Goal: Check status

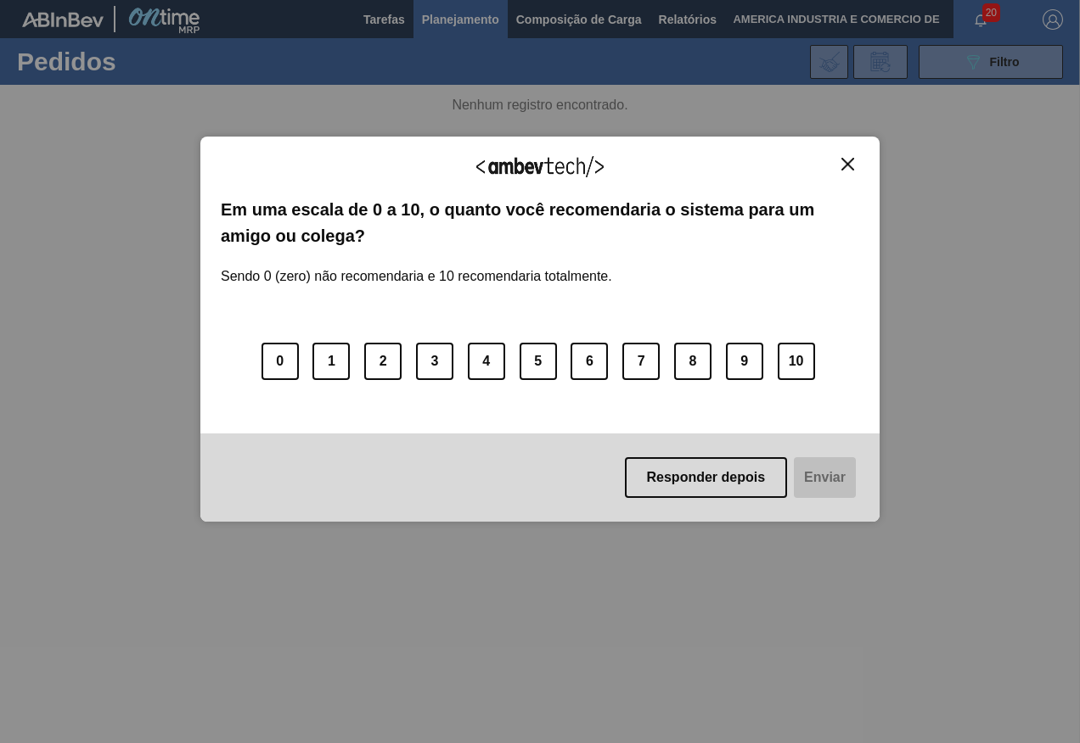
click at [710, 468] on button "Responder depois" at bounding box center [706, 477] width 163 height 41
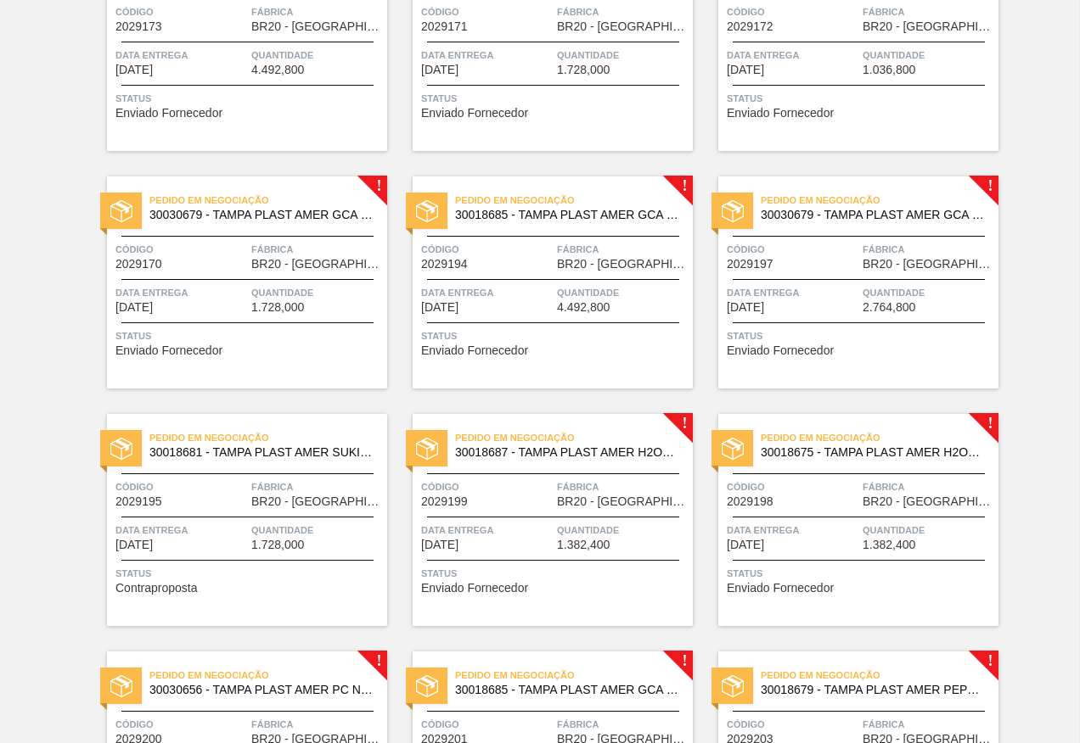
scroll to position [764, 0]
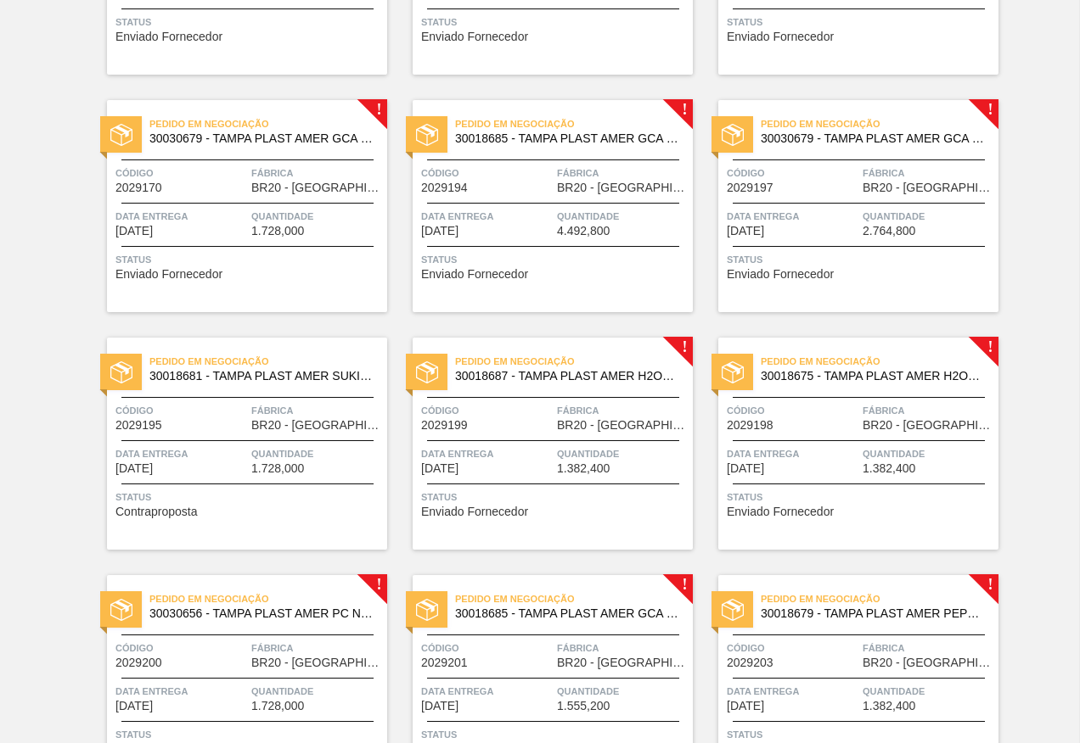
click at [818, 196] on div "Pedido em Negociação 30030679 - TAMPA PLAST AMER GCA ZERO NIV24 Código 2029197 …" at bounding box center [858, 206] width 280 height 212
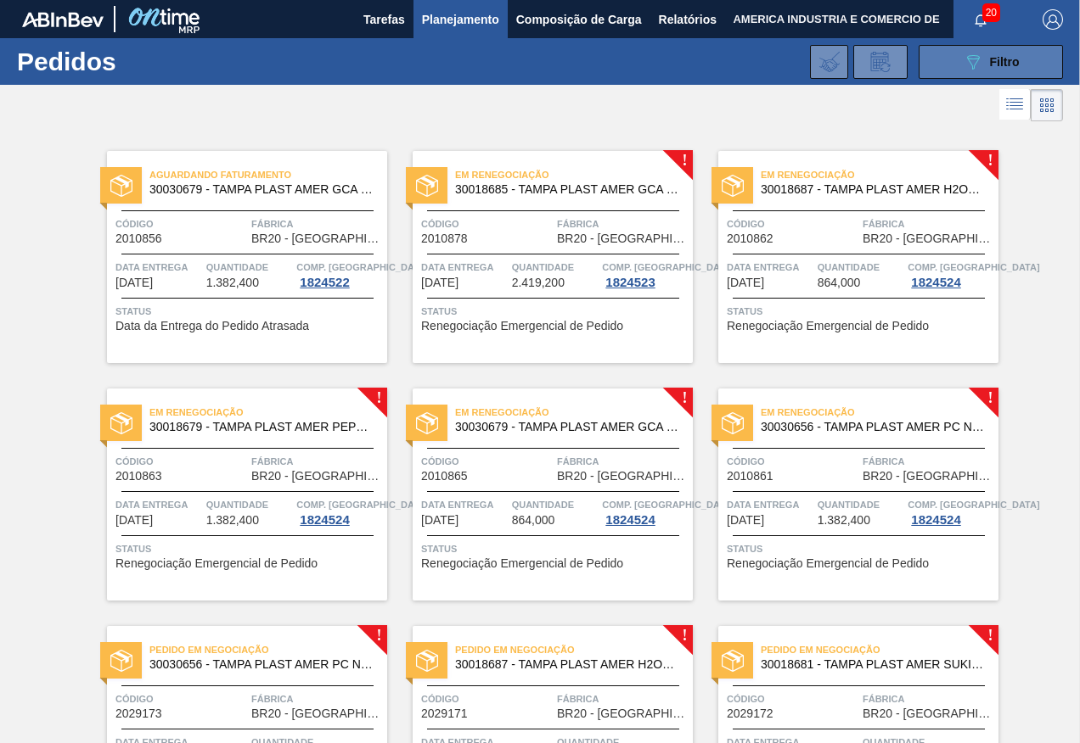
click at [945, 65] on button "089F7B8B-B2A5-4AFE-B5C0-19BA573D28AC Filtro" at bounding box center [990, 62] width 144 height 34
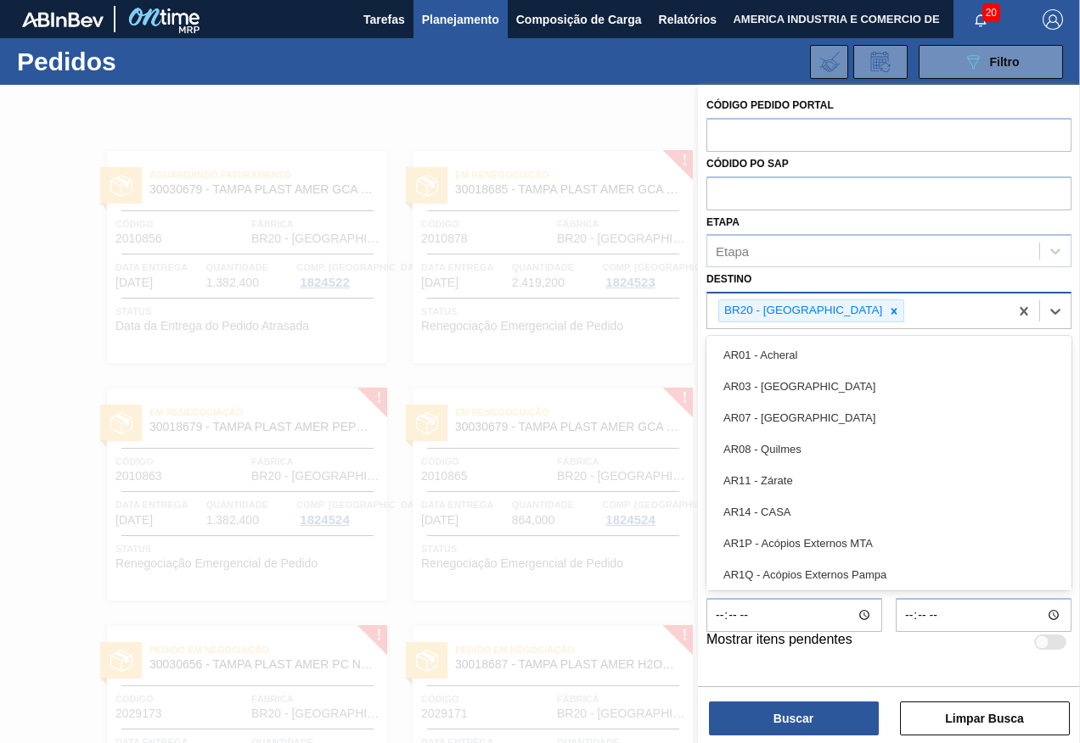
click at [844, 306] on div "BR20 - [GEOGRAPHIC_DATA]" at bounding box center [857, 311] width 301 height 35
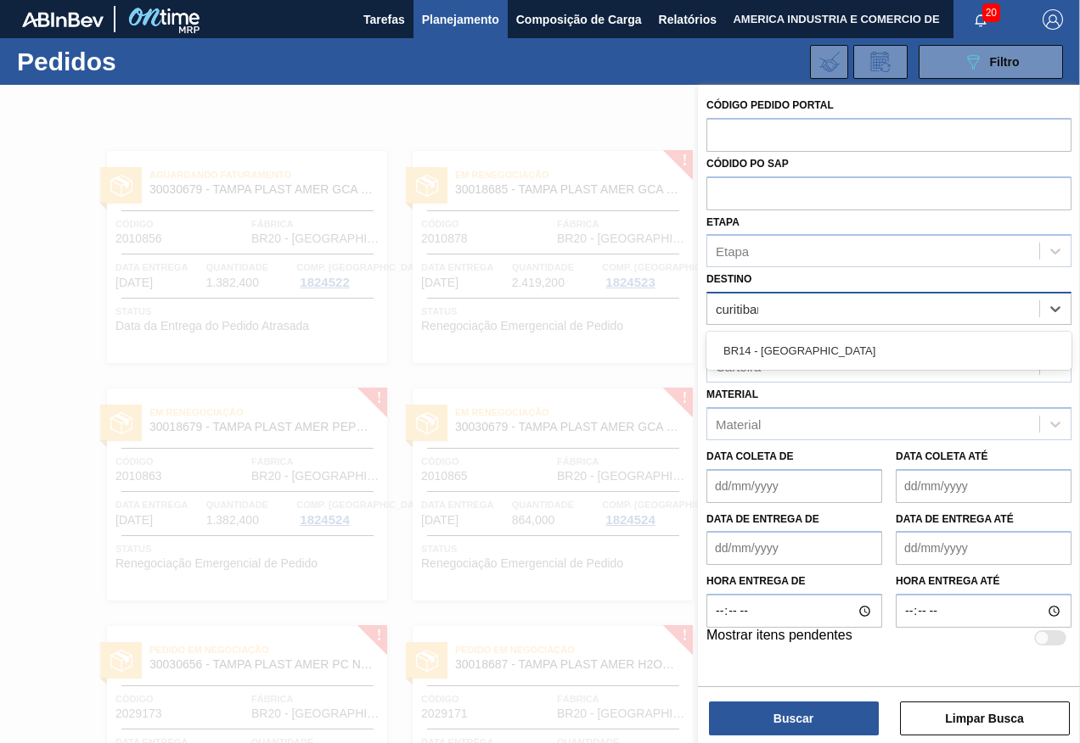
type input "curitibana"
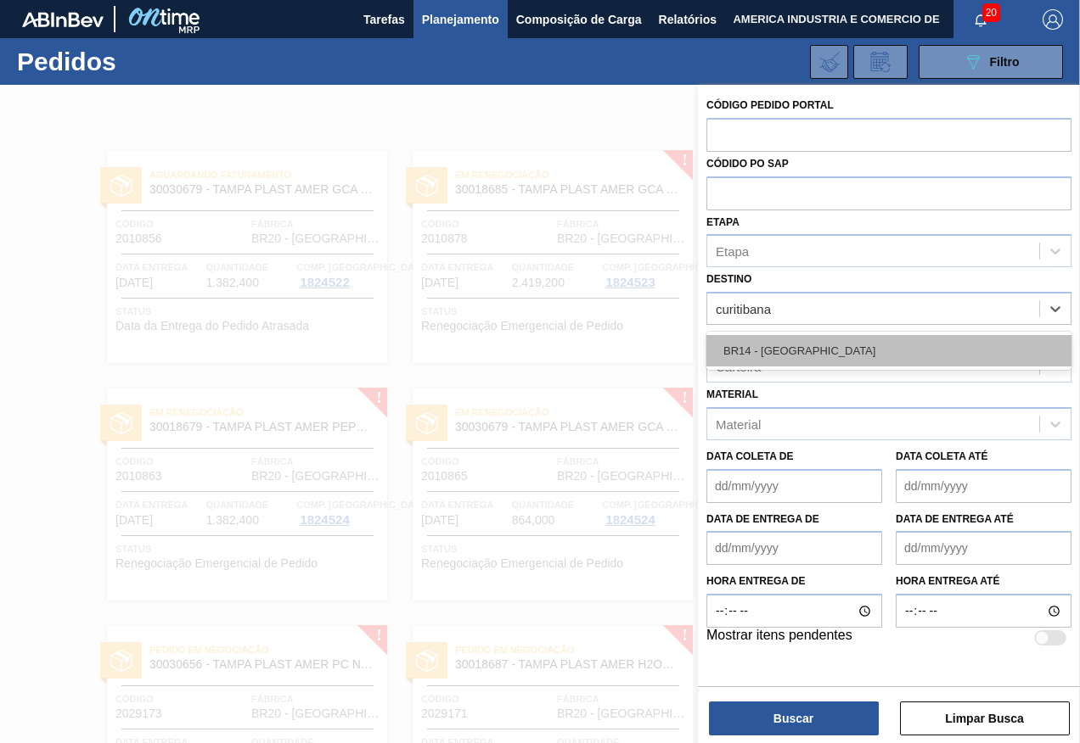
click at [927, 338] on div "BR14 - [GEOGRAPHIC_DATA]" at bounding box center [888, 350] width 365 height 31
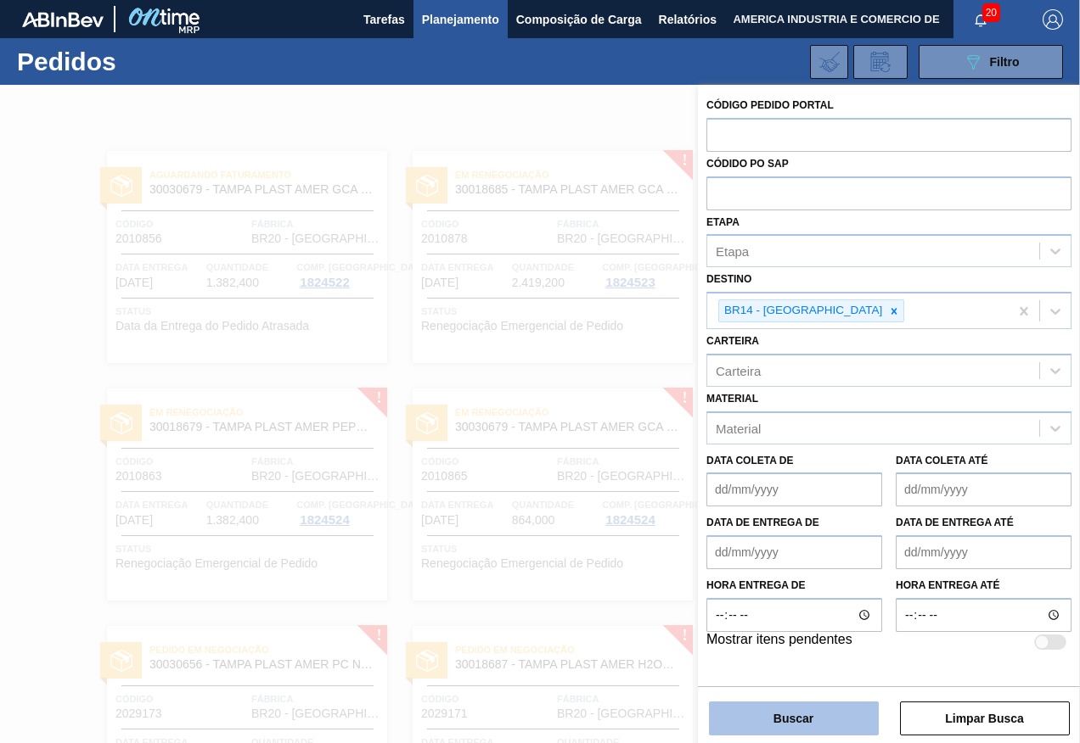
click at [784, 727] on button "Buscar" at bounding box center [794, 719] width 170 height 34
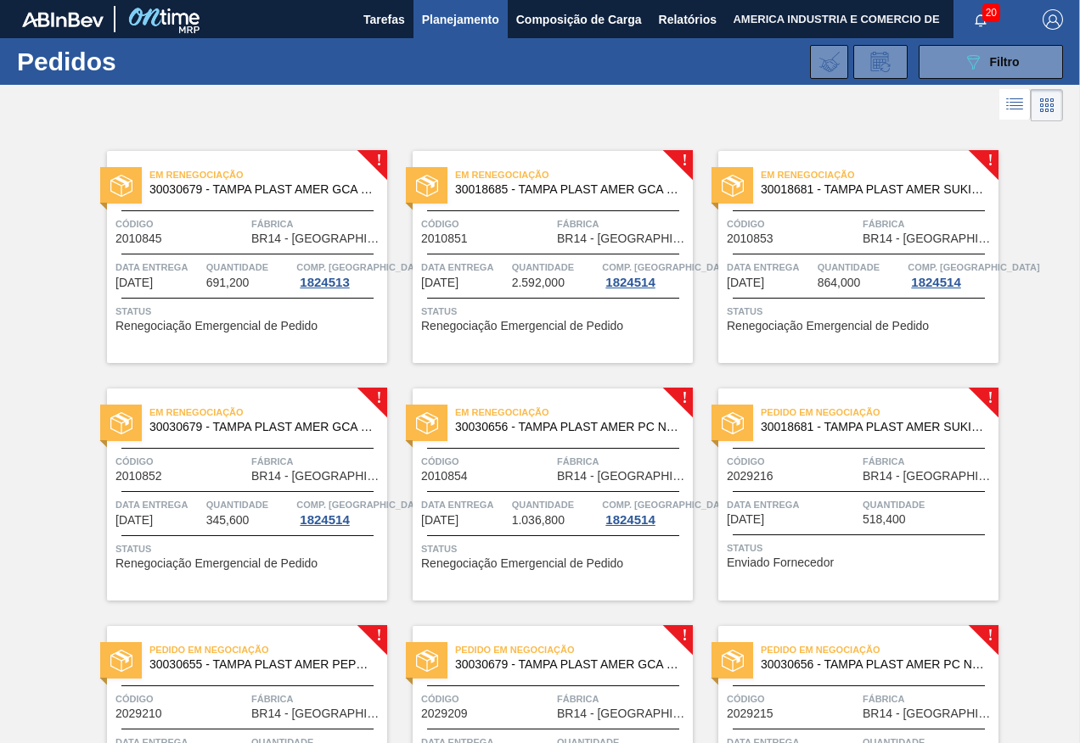
click at [340, 342] on div "Em renegociação 30030679 - TAMPA PLAST AMER GCA ZERO NIV24 Código 2010845 Fábri…" at bounding box center [247, 257] width 280 height 212
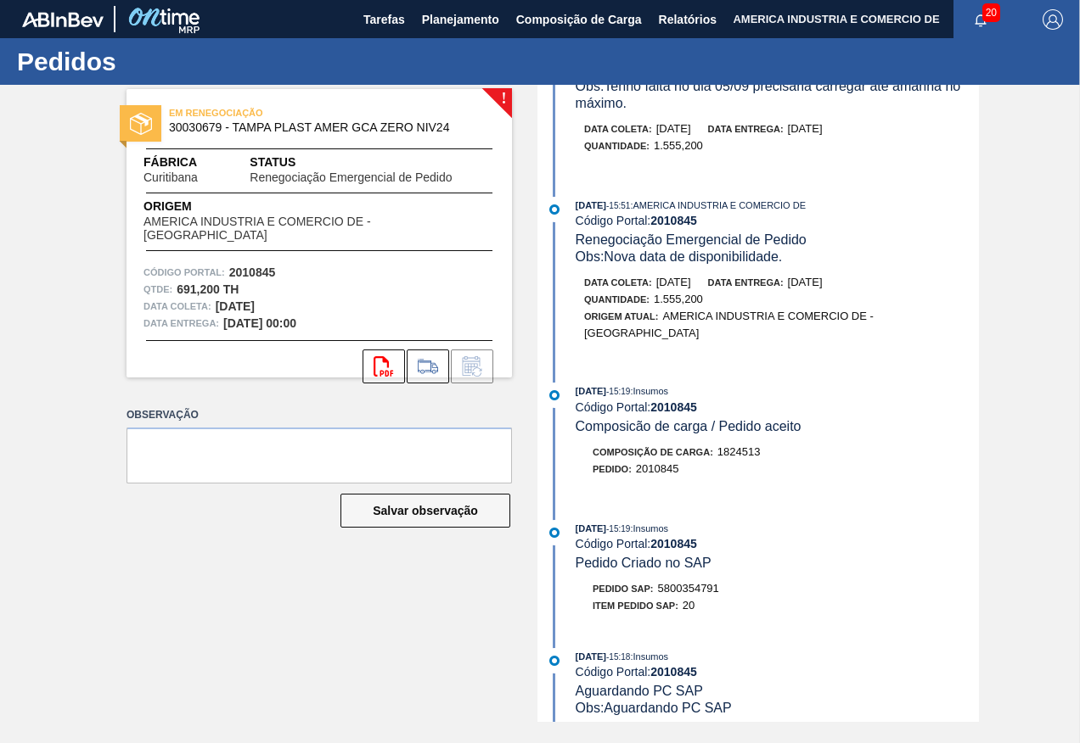
scroll to position [934, 0]
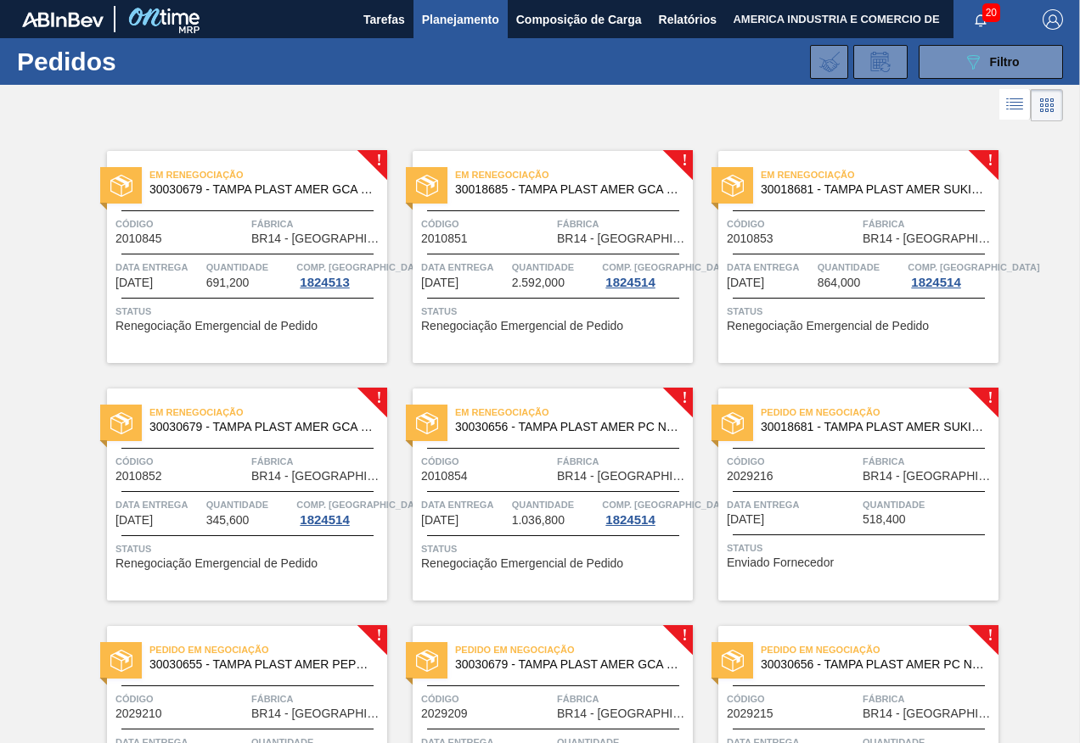
click at [572, 342] on div "Em renegociação 30018685 - TAMPA PLAST AMER GCA S/LINER Código 2010851 Fábrica …" at bounding box center [552, 257] width 280 height 212
click at [670, 341] on div "Em renegociação 30018685 - TAMPA PLAST AMER GCA S/LINER Código 2010851 Fábrica …" at bounding box center [552, 257] width 280 height 212
click at [223, 575] on div "Em renegociação 30030679 - TAMPA PLAST AMER GCA ZERO NIV24 Código 2010852 Fábri…" at bounding box center [247, 495] width 280 height 212
click at [592, 339] on div "Em renegociação 30018685 - TAMPA PLAST AMER GCA S/LINER Código 2010851 Fábrica …" at bounding box center [552, 257] width 280 height 212
click at [792, 312] on span "Status" at bounding box center [860, 311] width 267 height 17
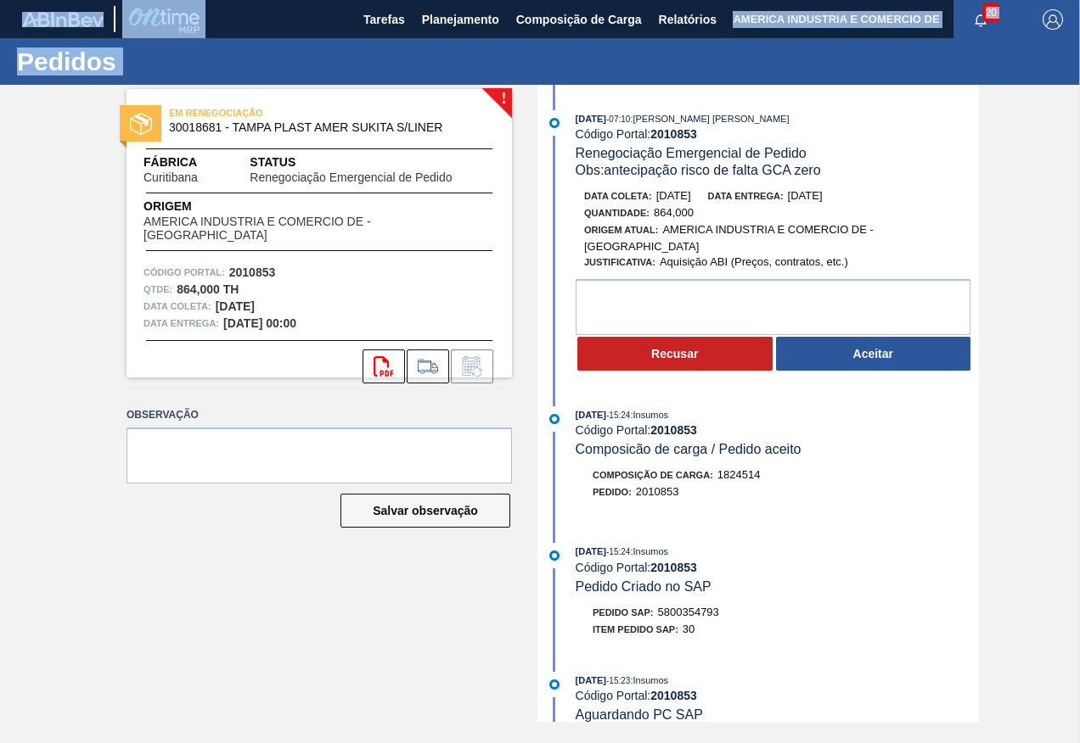
click at [0, 0] on html "Tarefas Planejamento Composição de Carga Relatórios AMERICA INDUSTRIA E COMERCI…" at bounding box center [540, 0] width 1080 height 0
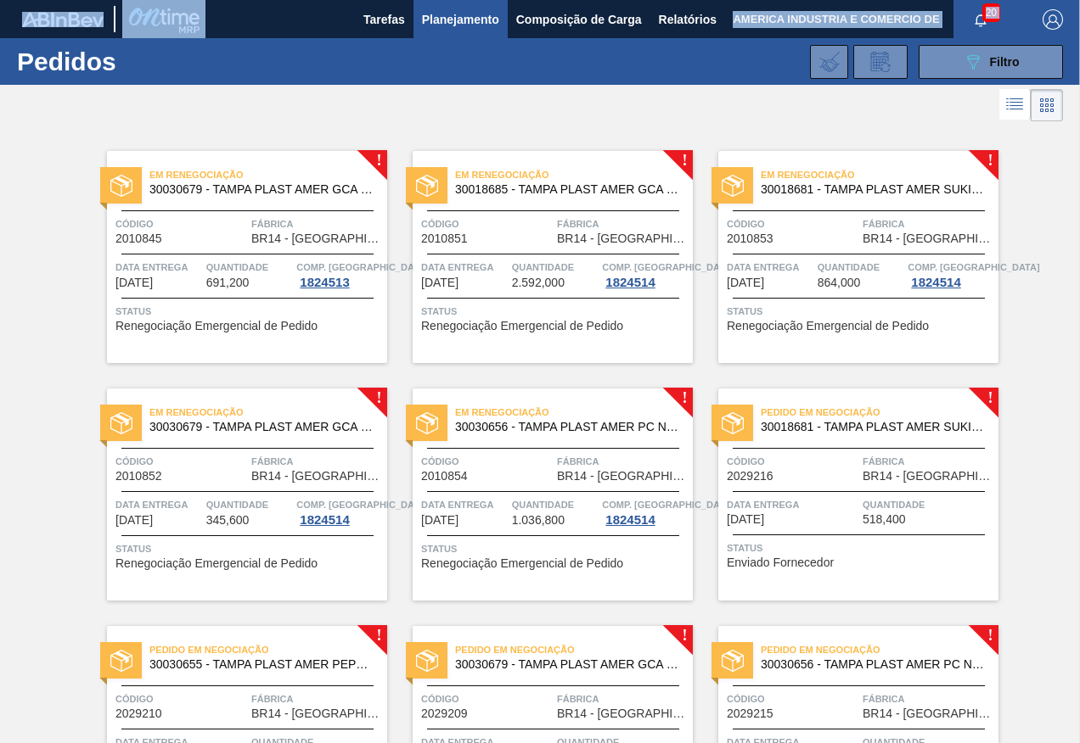
click at [198, 521] on div "Data entrega [DATE]" at bounding box center [158, 512] width 87 height 31
click at [512, 547] on span "Status" at bounding box center [554, 549] width 267 height 17
